Goal: Information Seeking & Learning: Learn about a topic

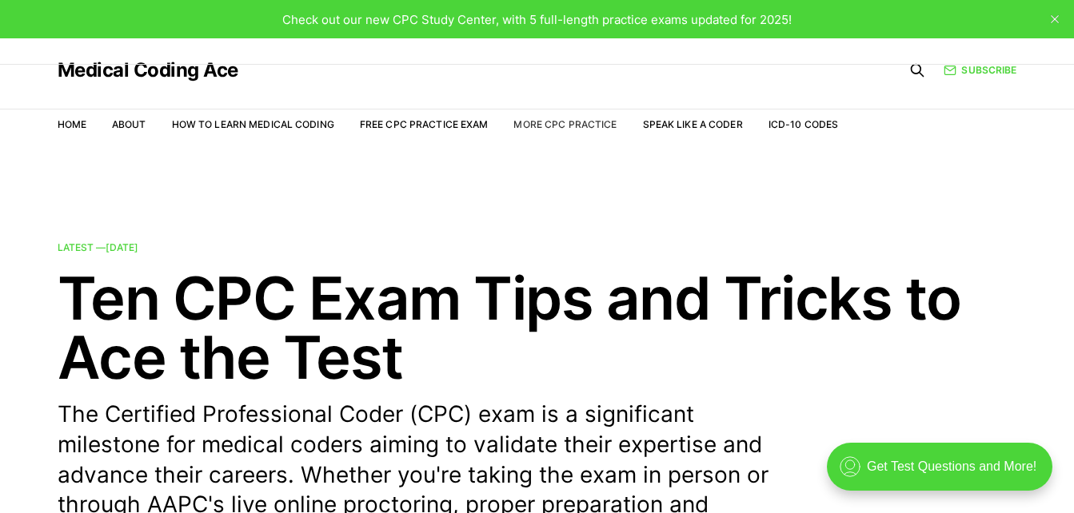
click at [572, 126] on link "More CPC Practice" at bounding box center [564, 124] width 103 height 12
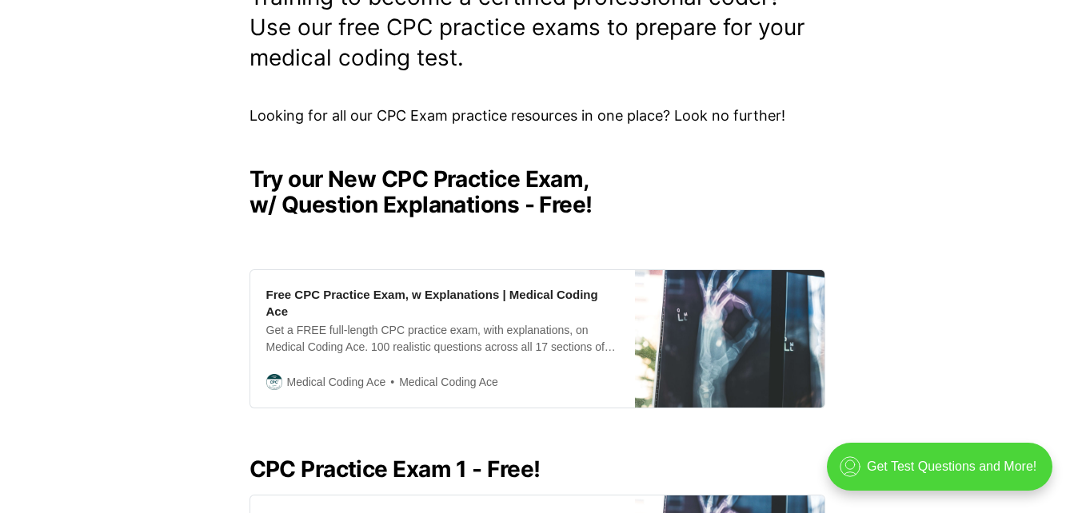
scroll to position [320, 0]
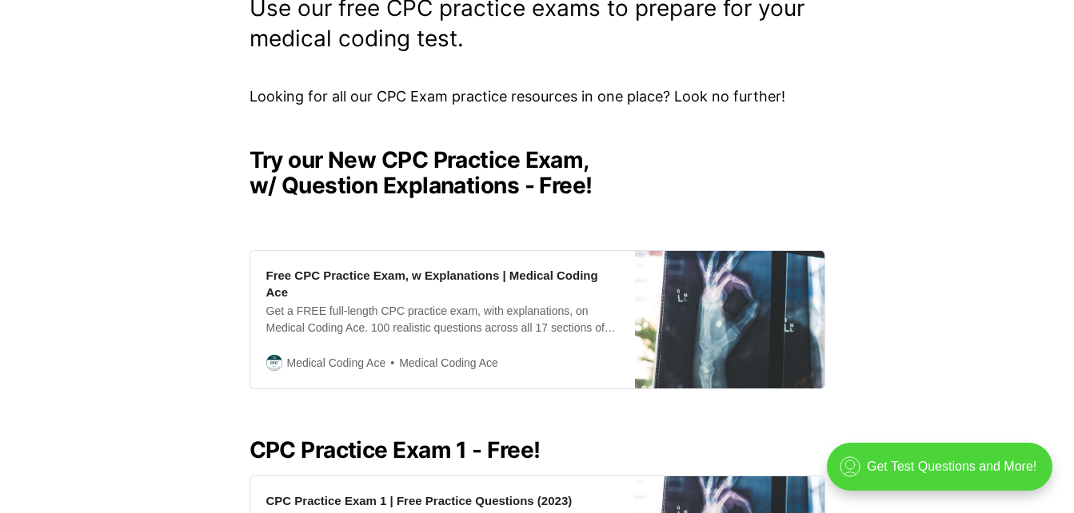
click at [444, 189] on h2 "Try our New CPC Practice Exam, w/ Question Explanations - Free!" at bounding box center [537, 172] width 576 height 51
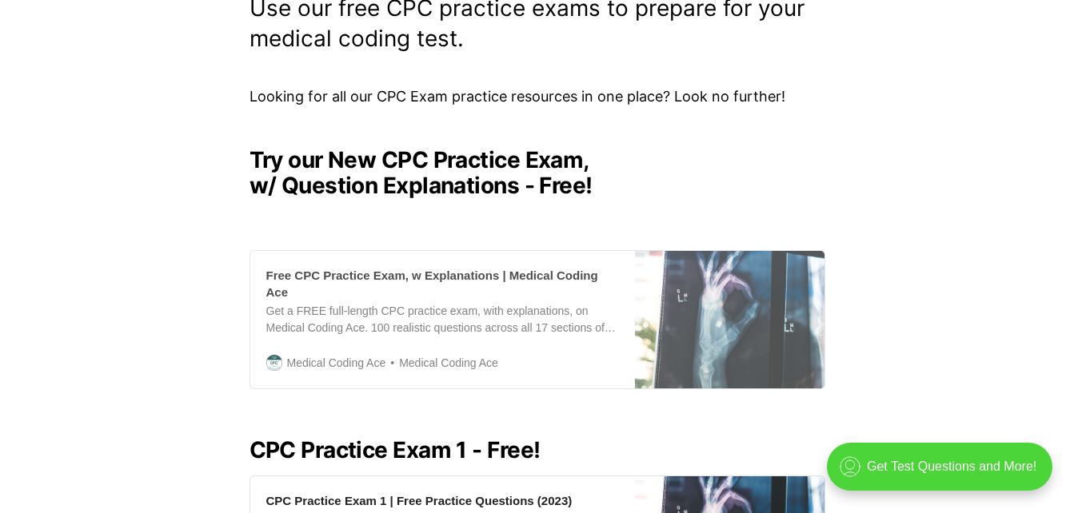
click at [421, 268] on div "Free CPC Practice Exam, w Explanations | Medical Coding Ace" at bounding box center [442, 284] width 353 height 34
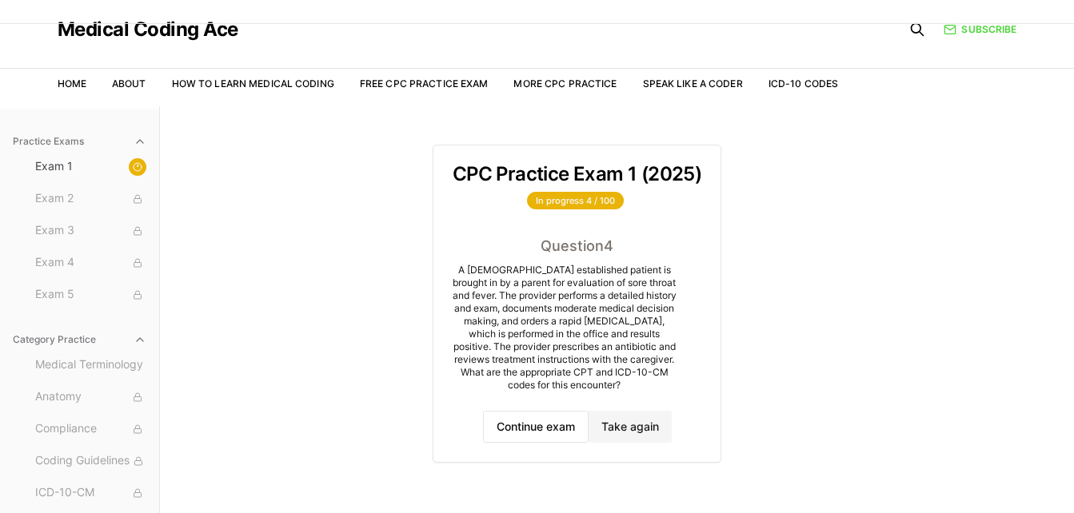
scroll to position [80, 0]
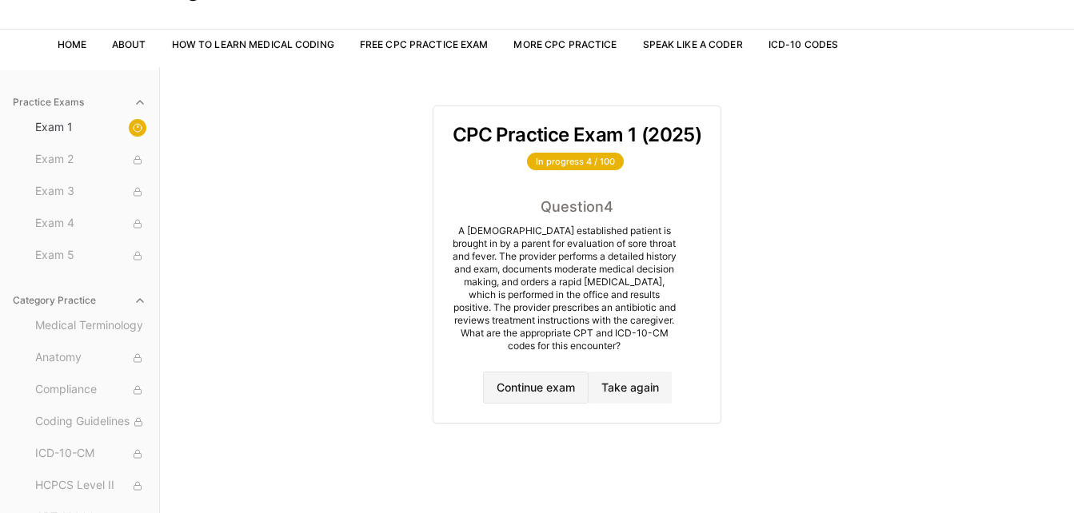
click at [565, 391] on button "Continue exam" at bounding box center [536, 388] width 106 height 32
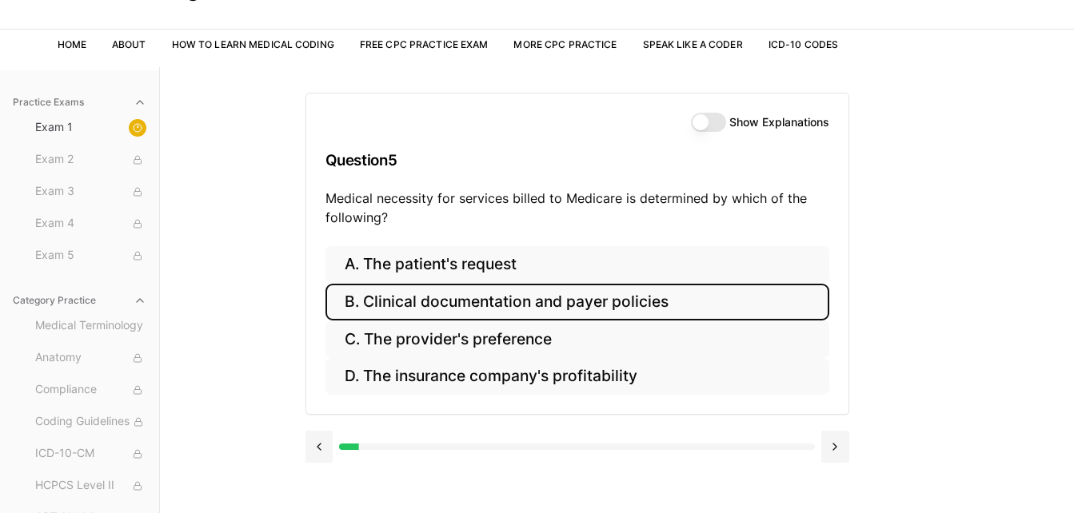
click at [425, 295] on button "B. Clinical documentation and payer policies" at bounding box center [577, 303] width 504 height 38
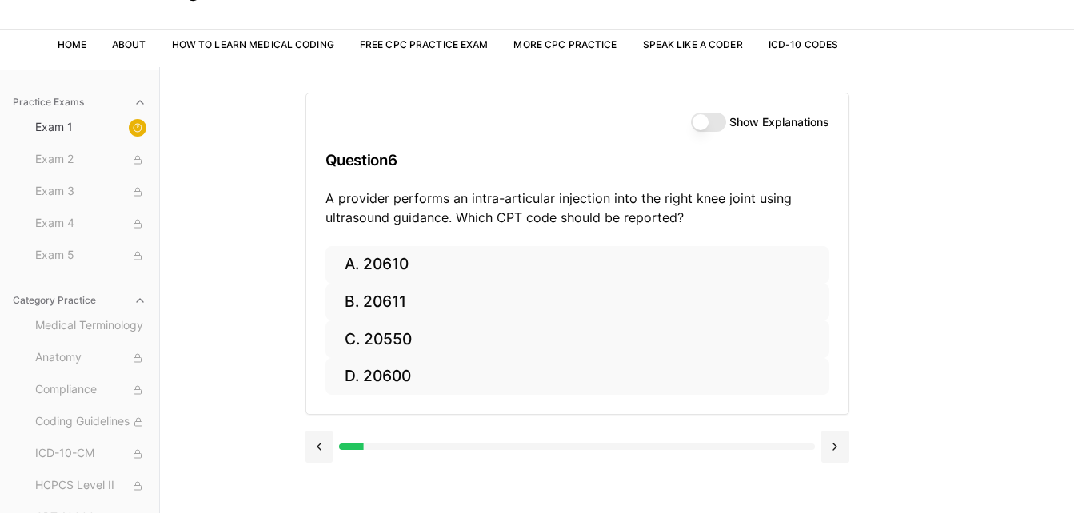
click at [715, 118] on button "Show Explanations" at bounding box center [708, 122] width 35 height 19
click at [326, 453] on button at bounding box center [319, 447] width 28 height 32
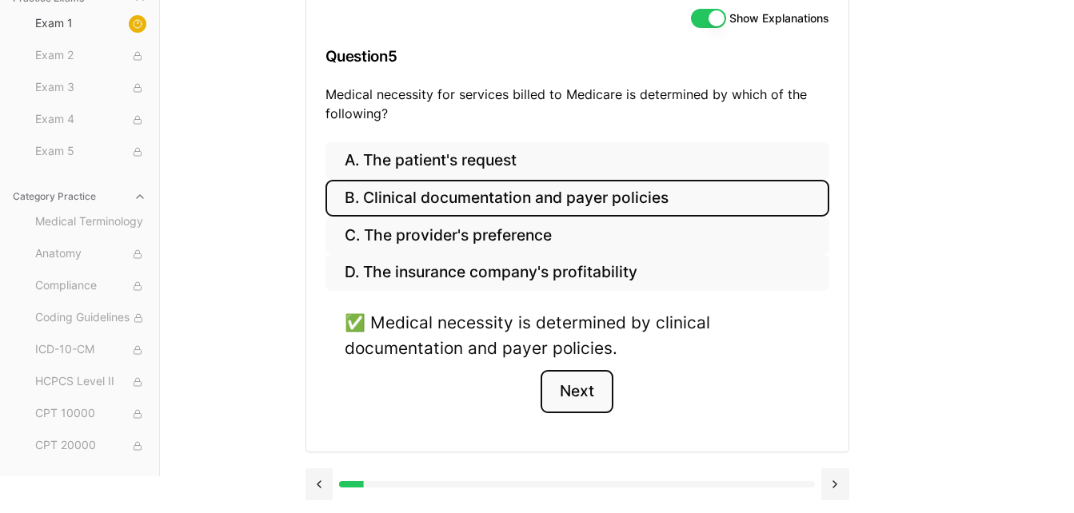
click at [579, 387] on button "Next" at bounding box center [576, 391] width 73 height 43
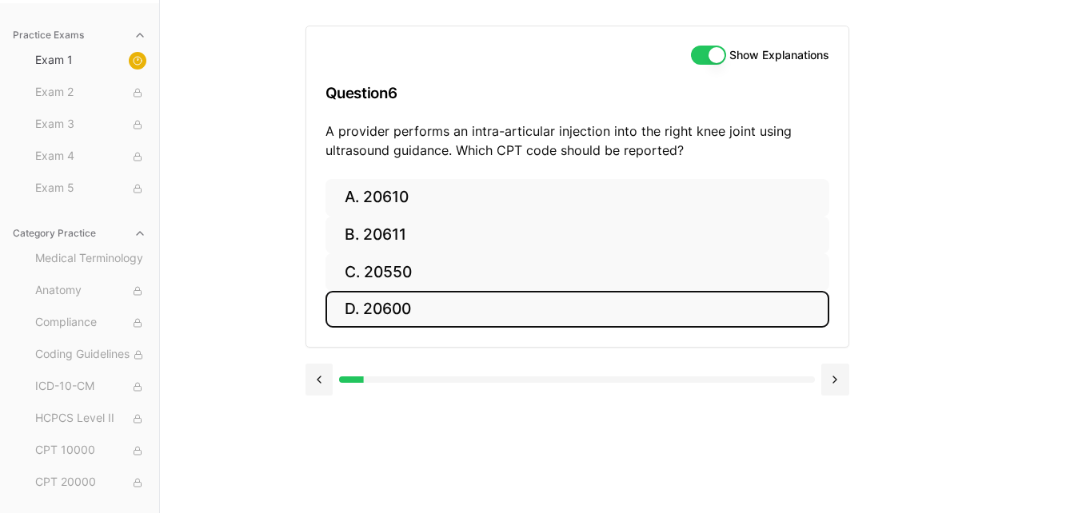
click at [397, 315] on button "D. 20600" at bounding box center [577, 310] width 504 height 38
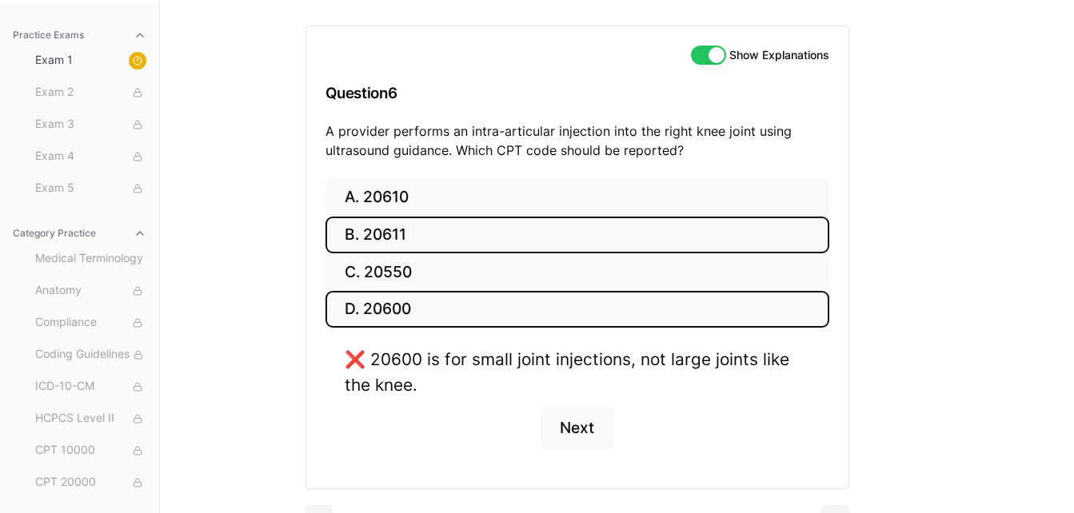
click at [441, 229] on button "B. 20611" at bounding box center [577, 236] width 504 height 38
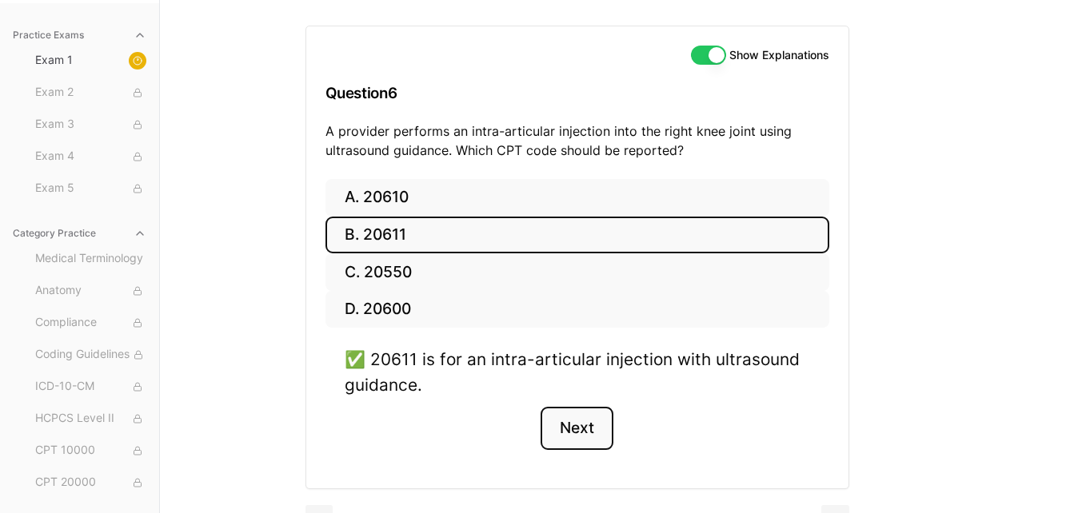
click at [550, 437] on button "Next" at bounding box center [576, 428] width 73 height 43
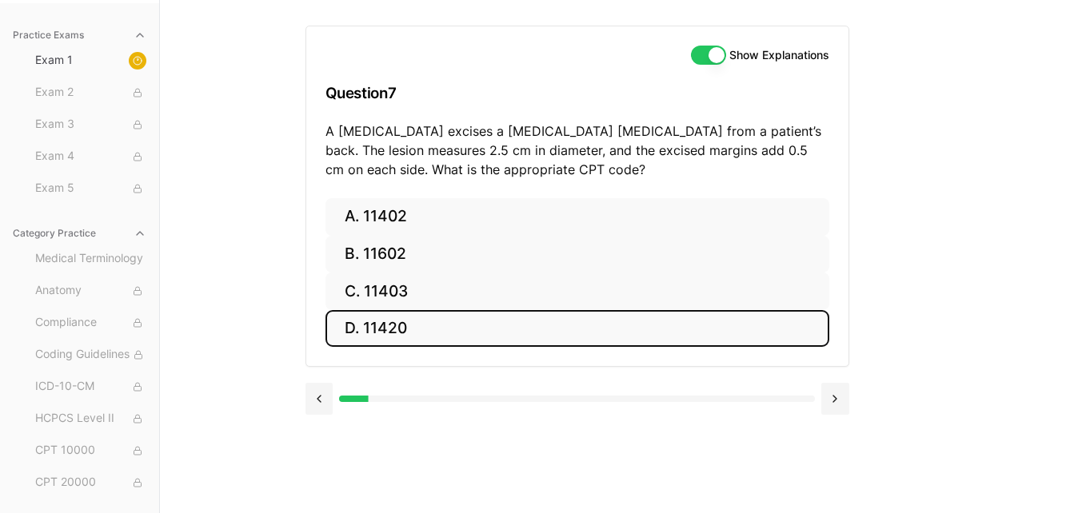
click at [376, 326] on button "D. 11420" at bounding box center [577, 329] width 504 height 38
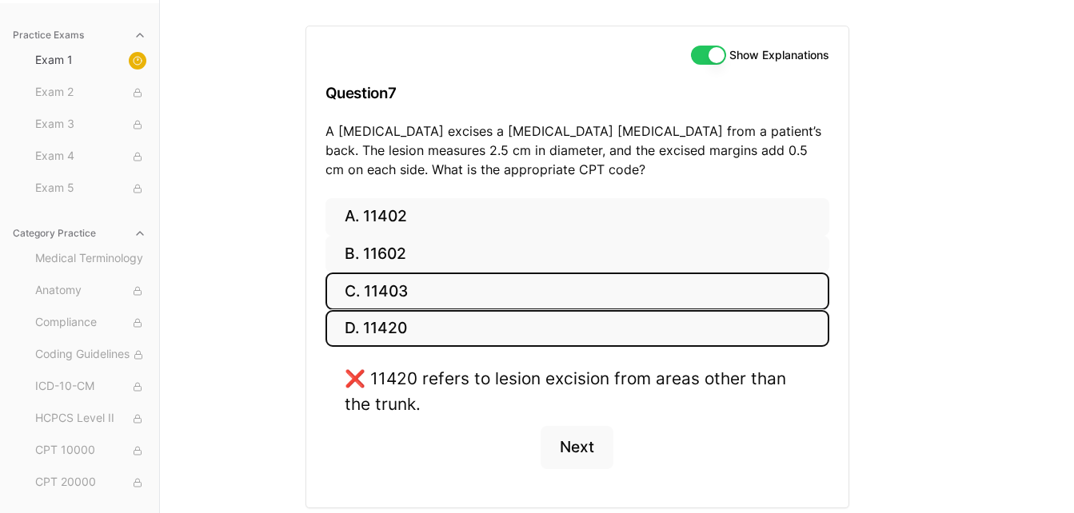
click at [421, 290] on button "C. 11403" at bounding box center [577, 292] width 504 height 38
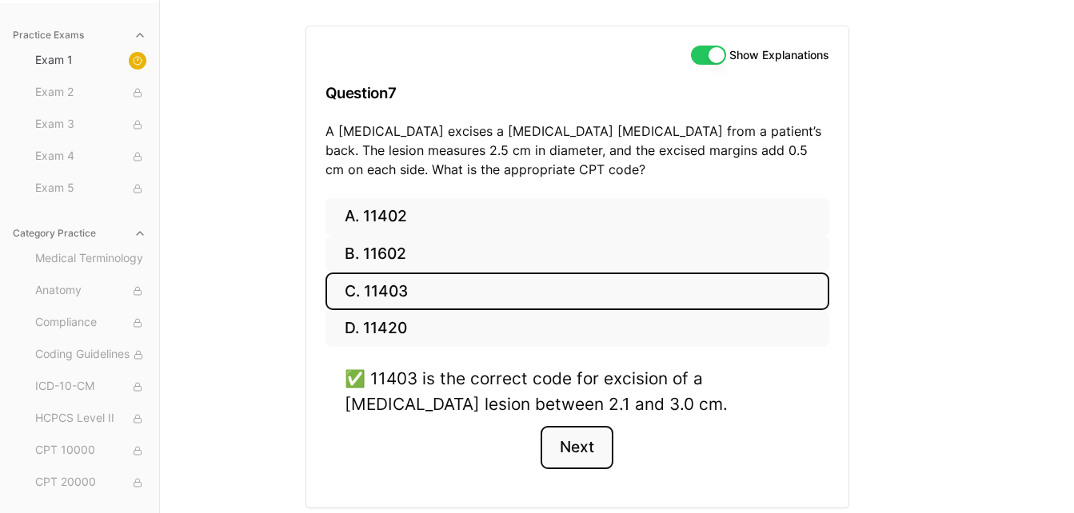
click at [579, 457] on button "Next" at bounding box center [576, 447] width 73 height 43
